Goal: Register for event/course

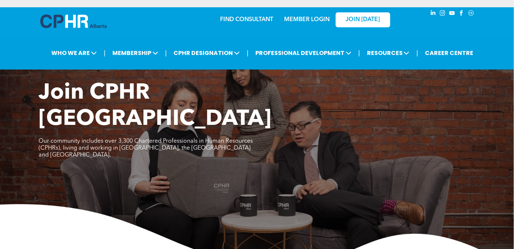
click at [289, 19] on link "MEMBER LOGIN" at bounding box center [307, 20] width 45 height 6
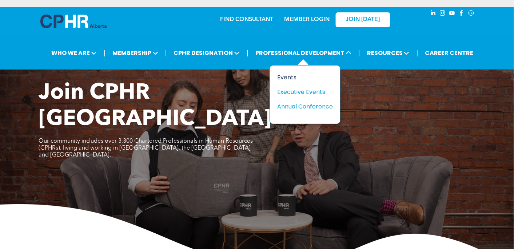
click at [285, 77] on div "Events" at bounding box center [302, 77] width 50 height 9
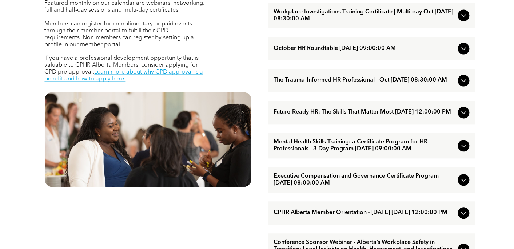
scroll to position [345, 0]
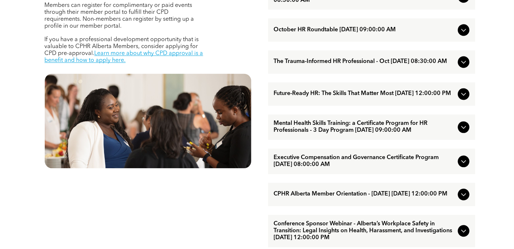
click at [467, 99] on icon at bounding box center [464, 94] width 9 height 9
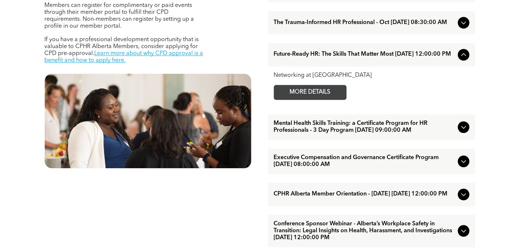
click at [325, 100] on span "MORE DETAILS" at bounding box center [310, 93] width 57 height 14
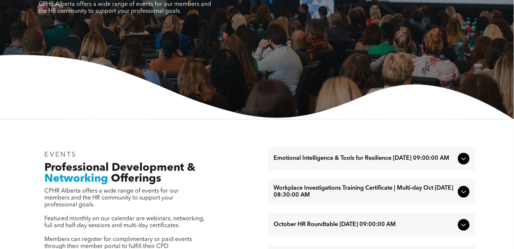
scroll to position [0, 0]
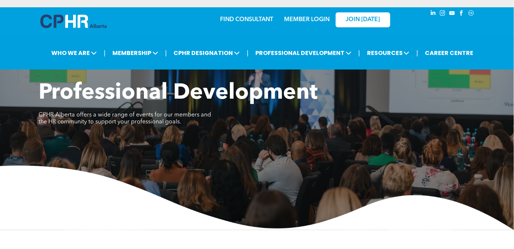
click at [312, 23] on link "MEMBER LOGIN" at bounding box center [307, 20] width 45 height 6
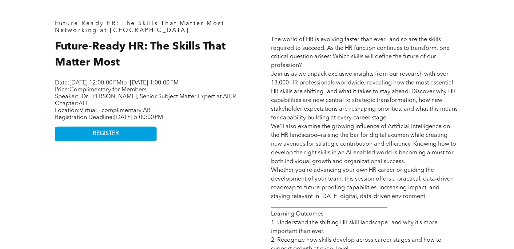
scroll to position [345, 0]
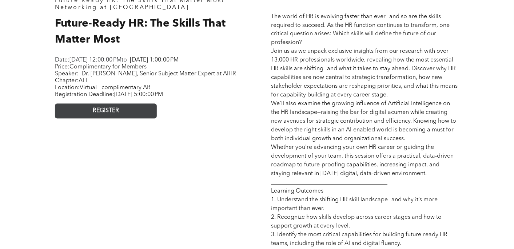
click at [129, 119] on link "REGISTER" at bounding box center [106, 111] width 102 height 15
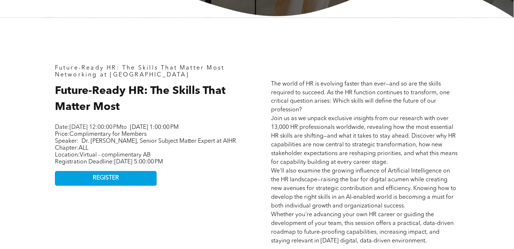
scroll to position [115, 0]
